Goal: Navigation & Orientation: Find specific page/section

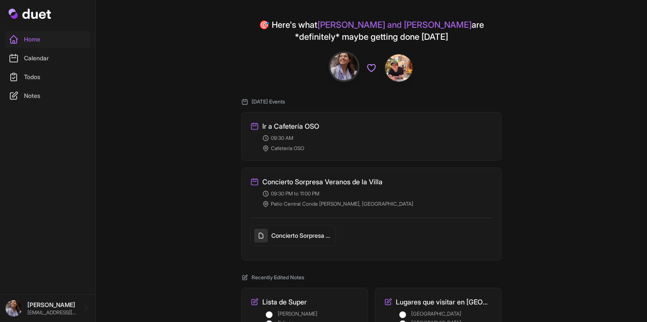
click at [53, 60] on link "Calendar" at bounding box center [47, 58] width 85 height 17
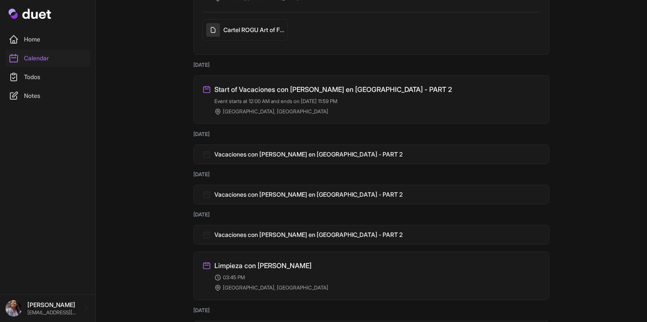
scroll to position [593, 0]
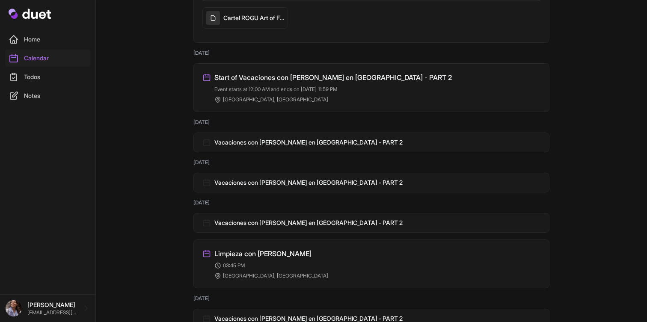
click at [300, 74] on h3 "Start of Vacaciones con [PERSON_NAME] en [GEOGRAPHIC_DATA] - PART 2" at bounding box center [333, 77] width 238 height 10
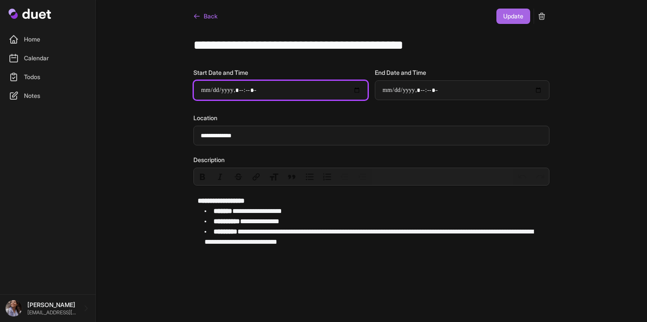
click at [355, 93] on input "Start Date and Time" at bounding box center [280, 90] width 175 height 20
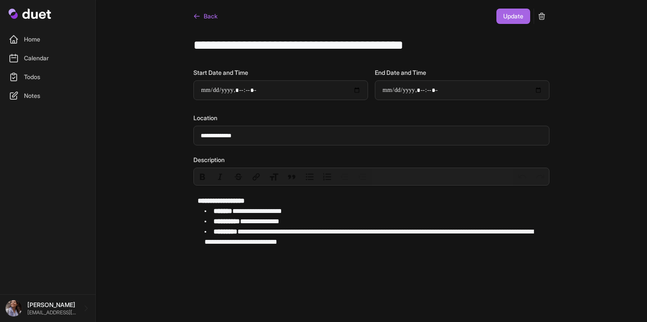
click at [197, 22] on link "Back" at bounding box center [205, 16] width 24 height 15
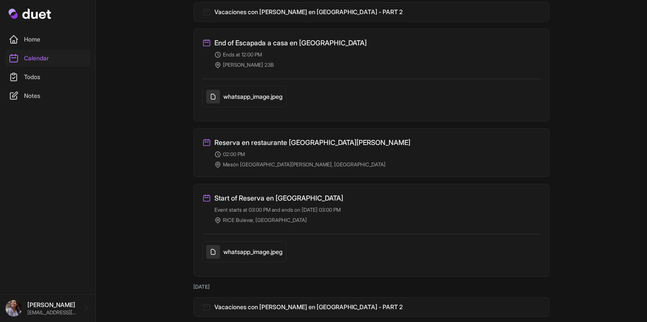
scroll to position [1104, 0]
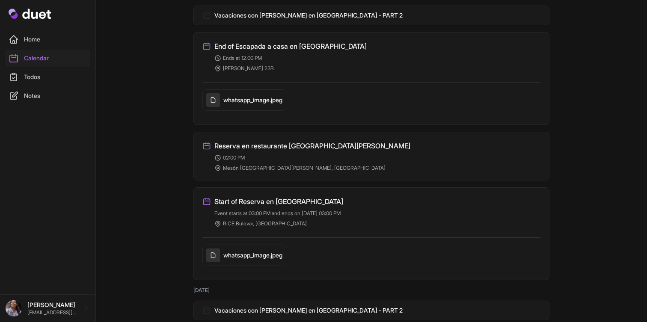
click at [251, 104] on h5 "whatsapp_image.jpeg" at bounding box center [252, 100] width 59 height 9
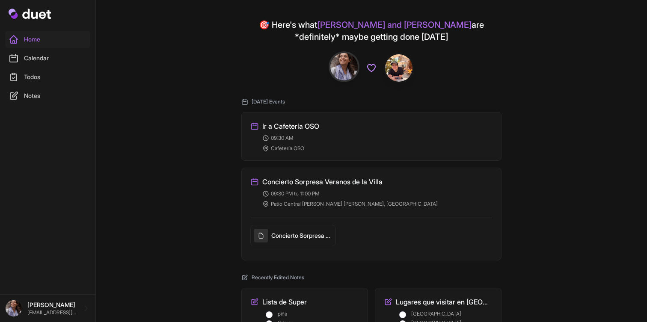
scroll to position [71, 0]
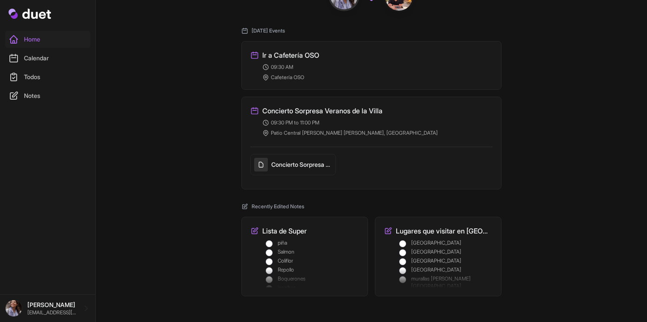
click at [54, 63] on link "Calendar" at bounding box center [47, 58] width 85 height 17
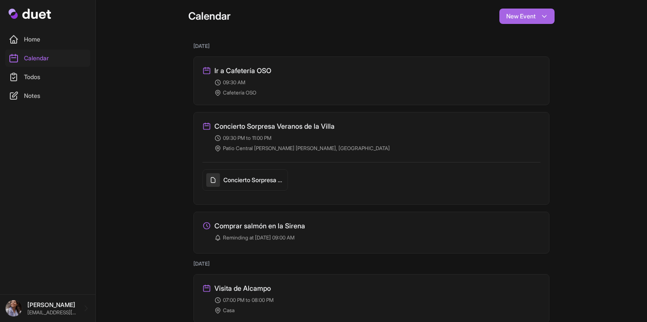
click at [229, 184] on div "Concierto Sorpresa Veranos de la Villa [DATE]" at bounding box center [245, 180] width 78 height 14
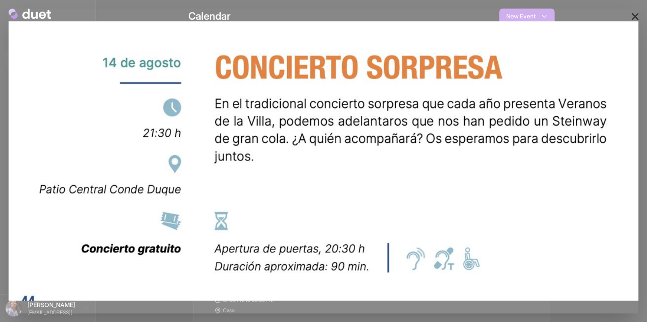
click at [449, 70] on div "×" at bounding box center [323, 161] width 647 height 322
click at [637, 13] on button "×" at bounding box center [636, 15] width 10 height 17
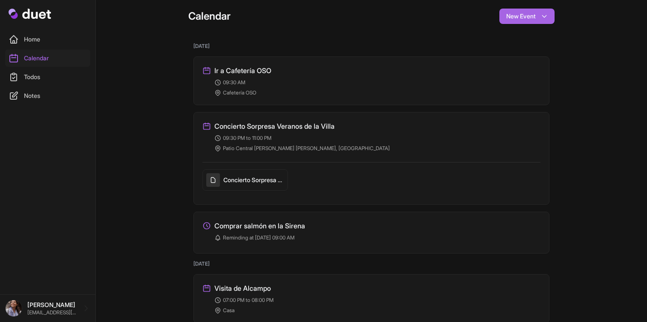
scroll to position [782, 0]
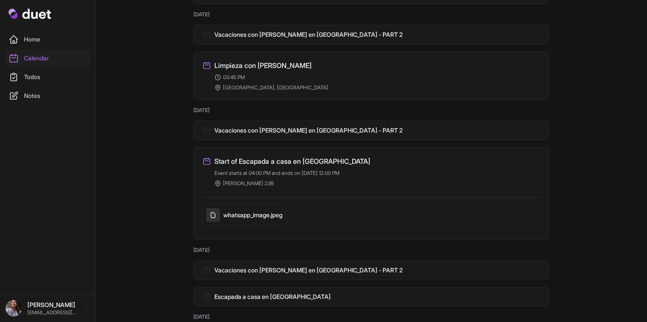
click at [254, 210] on div "whatsapp_image.jpeg" at bounding box center [244, 215] width 76 height 14
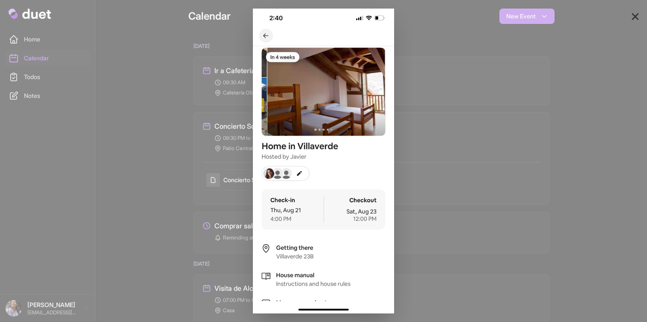
click at [208, 34] on div "×" at bounding box center [323, 161] width 647 height 322
click at [642, 9] on div "×" at bounding box center [323, 161] width 647 height 322
click at [637, 14] on button "×" at bounding box center [636, 15] width 10 height 17
